Goal: Information Seeking & Learning: Check status

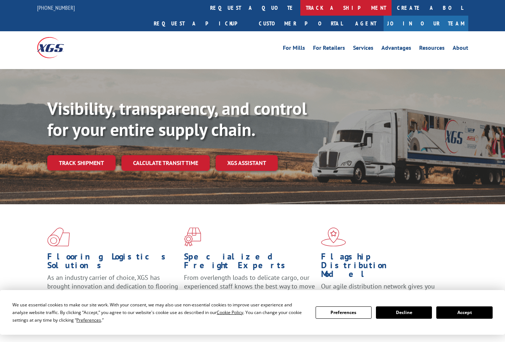
click at [300, 9] on link "track a shipment" at bounding box center [345, 8] width 91 height 16
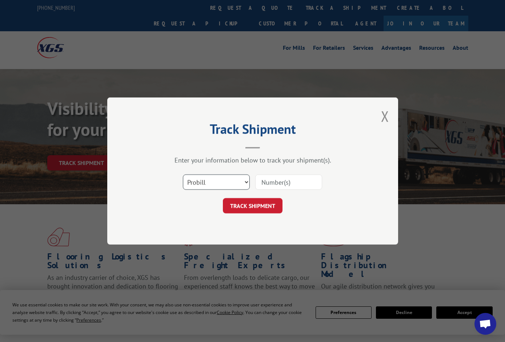
select select "bol"
click at [291, 182] on input at bounding box center [288, 181] width 67 height 15
paste input "744094"
type input "744094"
click at [261, 202] on button "TRACK SHIPMENT" at bounding box center [253, 205] width 60 height 15
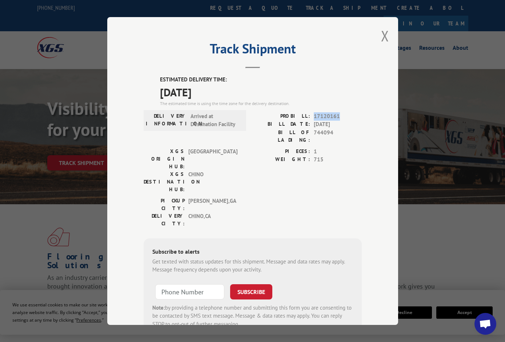
drag, startPoint x: 338, startPoint y: 114, endPoint x: 312, endPoint y: 114, distance: 26.5
click at [311, 114] on div "PROBILL: 17120161" at bounding box center [306, 116] width 109 height 8
click at [312, 114] on div "PROBILL: 17120161" at bounding box center [306, 116] width 109 height 8
drag, startPoint x: 338, startPoint y: 115, endPoint x: 314, endPoint y: 115, distance: 23.6
click at [314, 115] on span "17120161" at bounding box center [338, 116] width 48 height 8
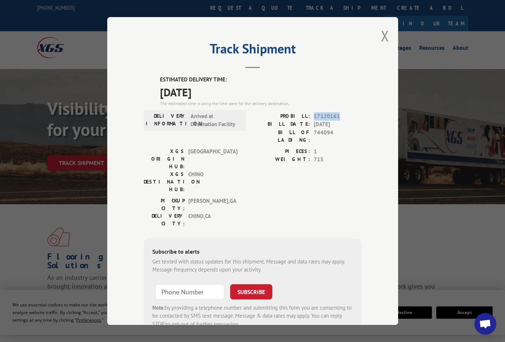
copy span "17120161"
drag, startPoint x: 332, startPoint y: 131, endPoint x: 315, endPoint y: 131, distance: 17.1
click at [314, 131] on span "744094" at bounding box center [338, 136] width 48 height 15
copy span "744094"
click at [383, 32] on button "Close modal" at bounding box center [385, 35] width 8 height 19
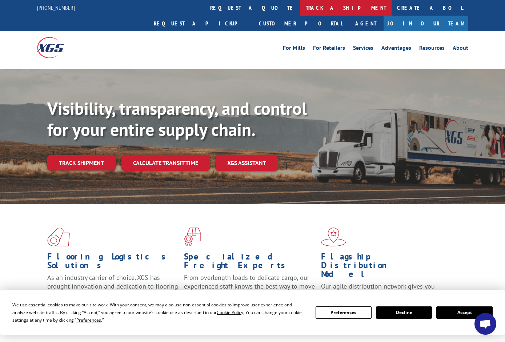
click at [300, 8] on link "track a shipment" at bounding box center [345, 8] width 91 height 16
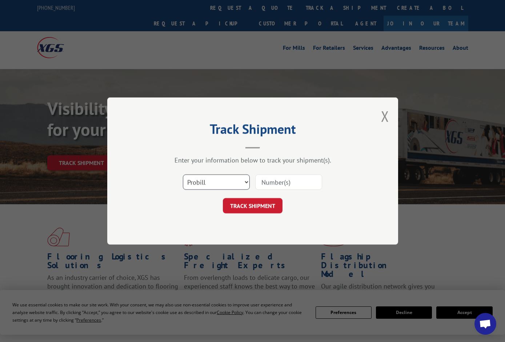
select select "bol"
click at [261, 179] on input at bounding box center [288, 181] width 67 height 15
paste input "744548"
type input "744548"
click at [252, 206] on button "TRACK SHIPMENT" at bounding box center [253, 205] width 60 height 15
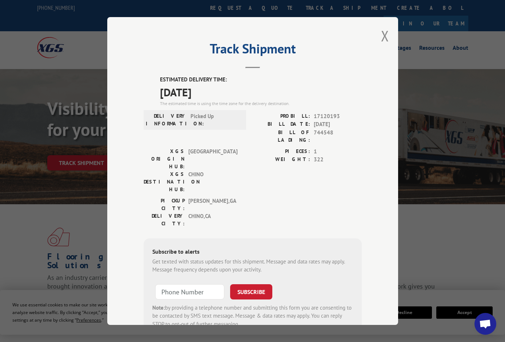
click at [257, 137] on div "PROBILL: 17120193 BILL DATE: [DATE] BILL OF LADING: 744548" at bounding box center [306, 129] width 109 height 35
click at [187, 88] on span "[DATE]" at bounding box center [261, 92] width 202 height 16
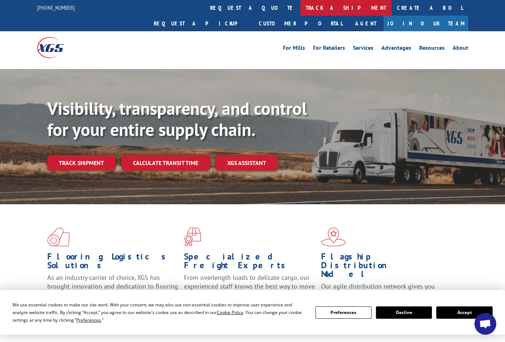
click at [300, 3] on link "track a shipment" at bounding box center [345, 8] width 91 height 16
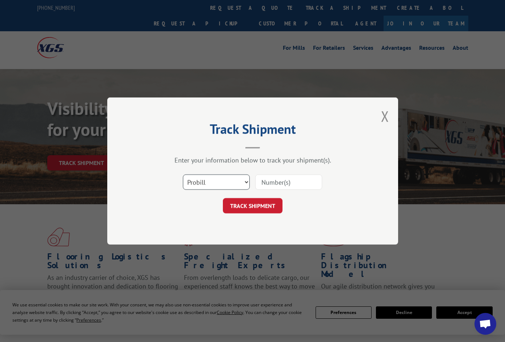
select select "bol"
click at [261, 182] on input at bounding box center [288, 181] width 67 height 15
paste input "744548"
type input "744548"
click at [264, 203] on button "TRACK SHIPMENT" at bounding box center [253, 205] width 60 height 15
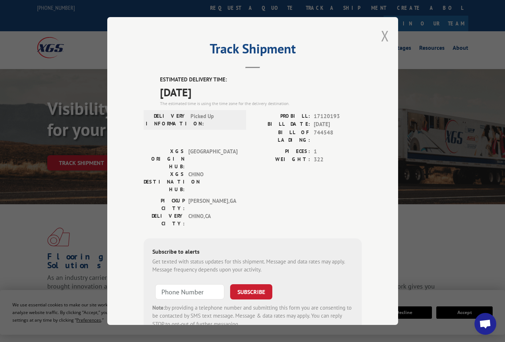
click at [381, 37] on button "Close modal" at bounding box center [385, 35] width 8 height 19
